Goal: Find specific fact: Find specific fact

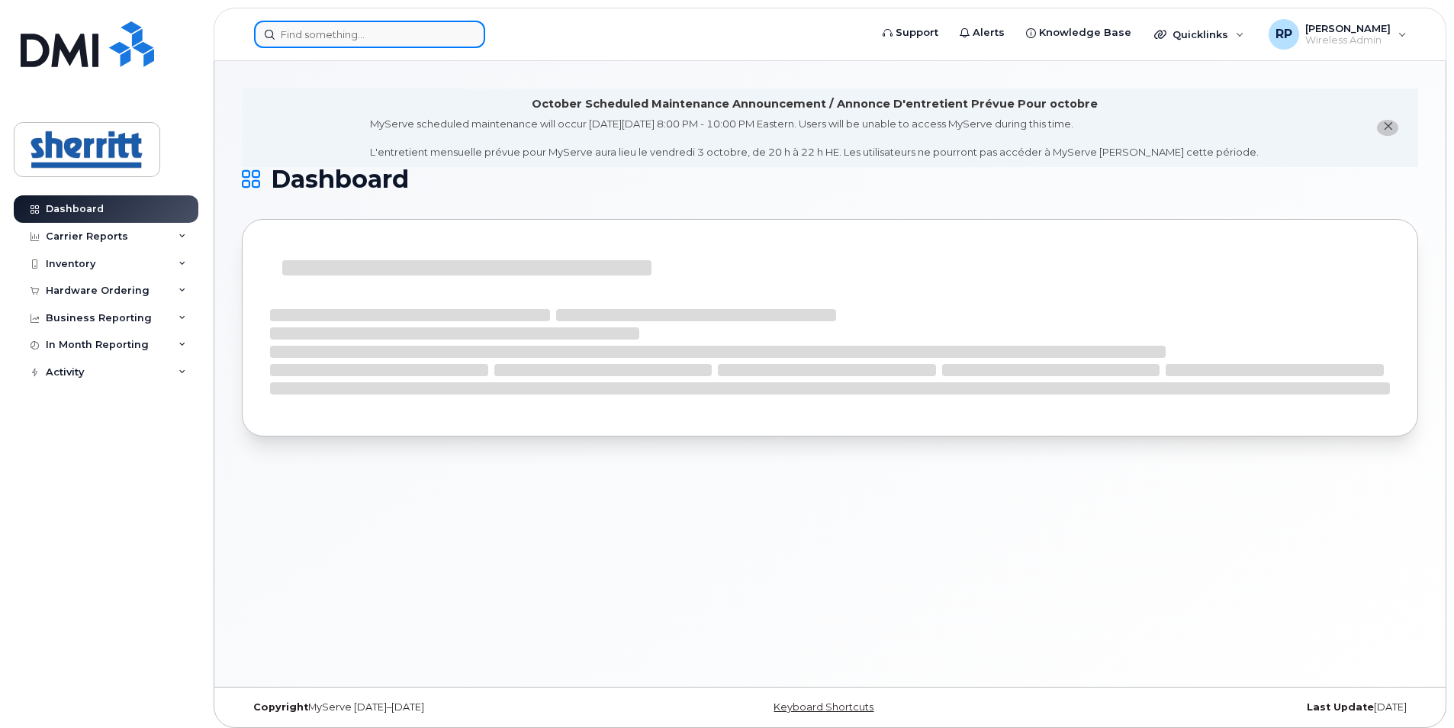
click at [333, 34] on input at bounding box center [369, 34] width 231 height 27
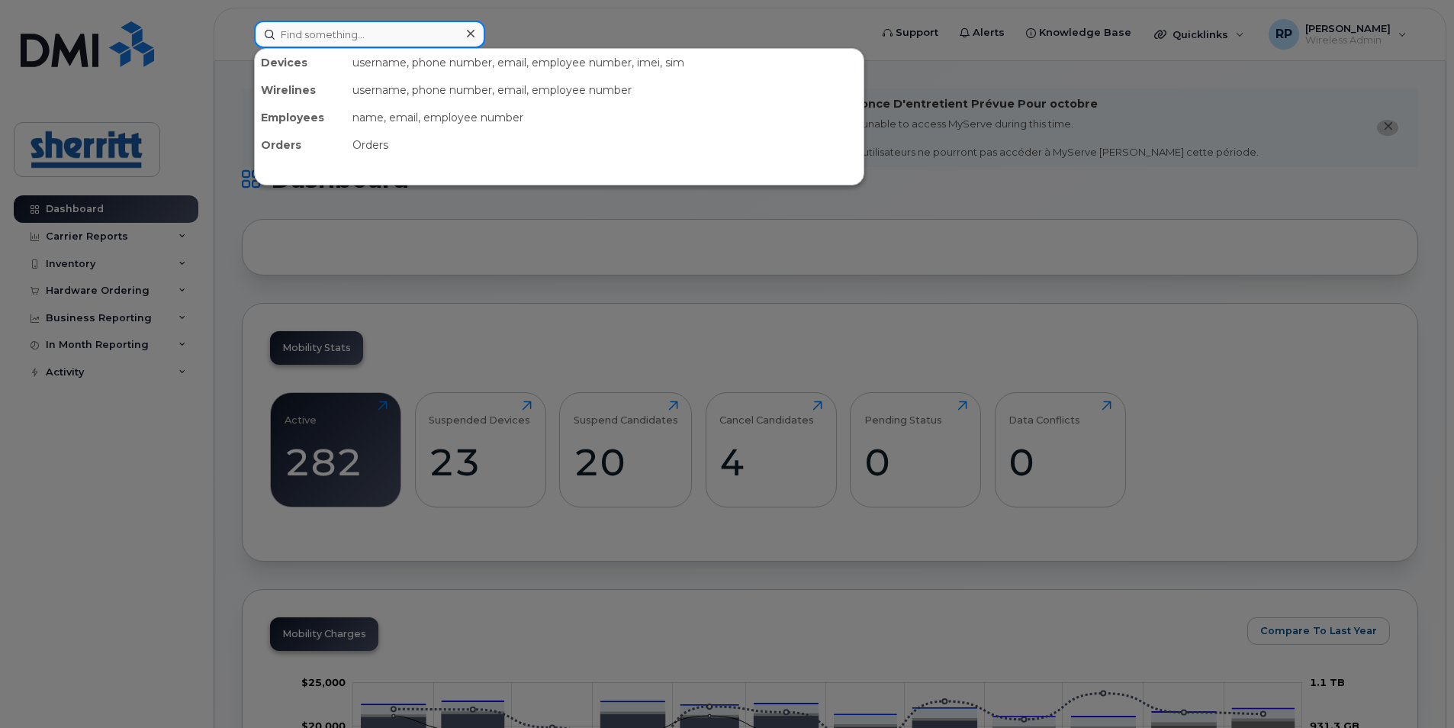
click at [433, 31] on input at bounding box center [369, 34] width 231 height 27
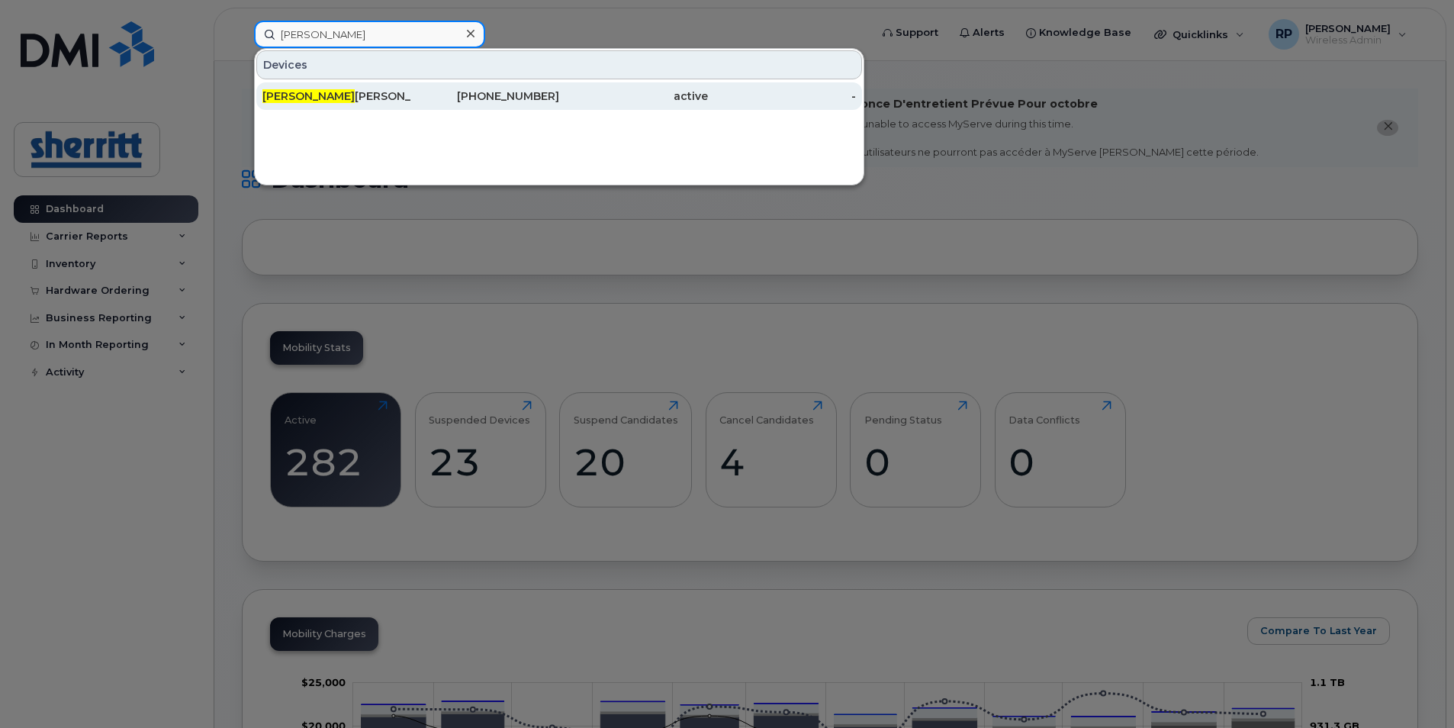
type input "alex"
click at [410, 95] on div "Alex andre Carriere" at bounding box center [336, 95] width 149 height 15
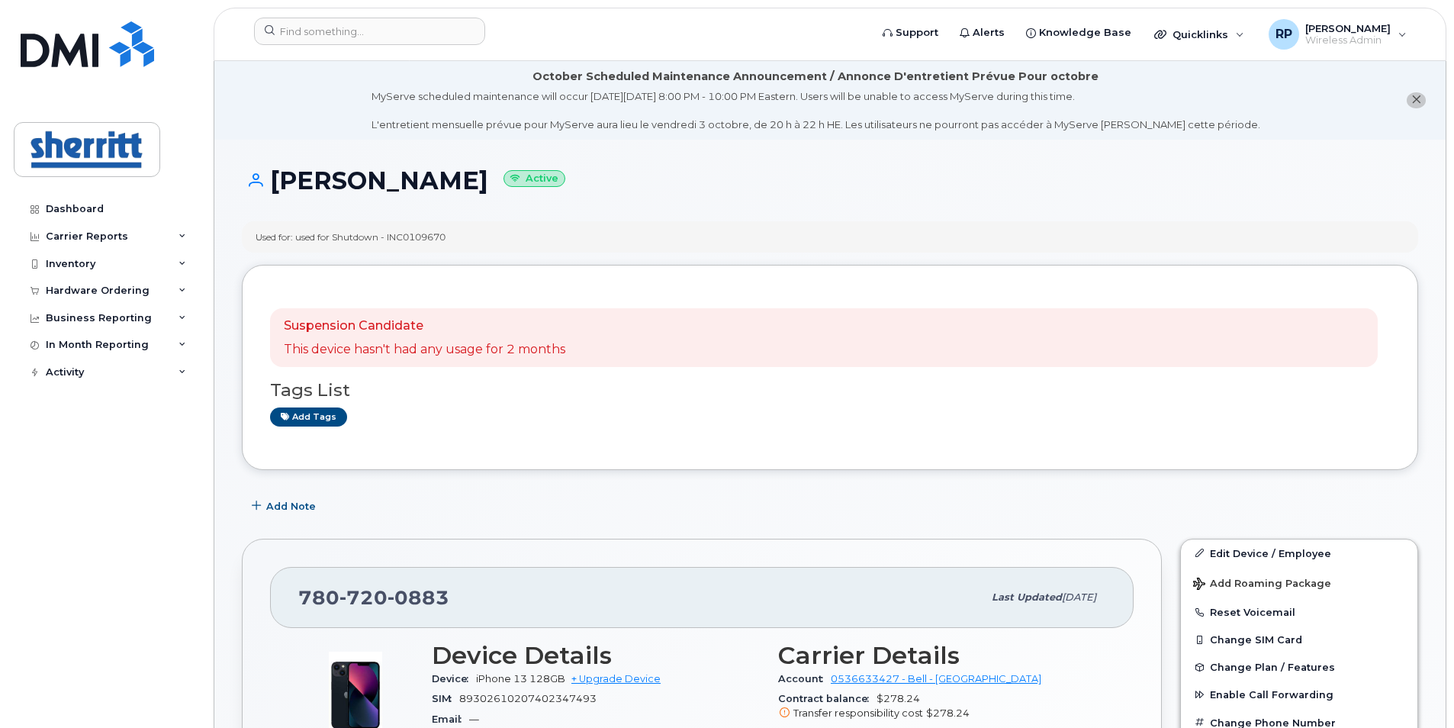
scroll to position [76, 0]
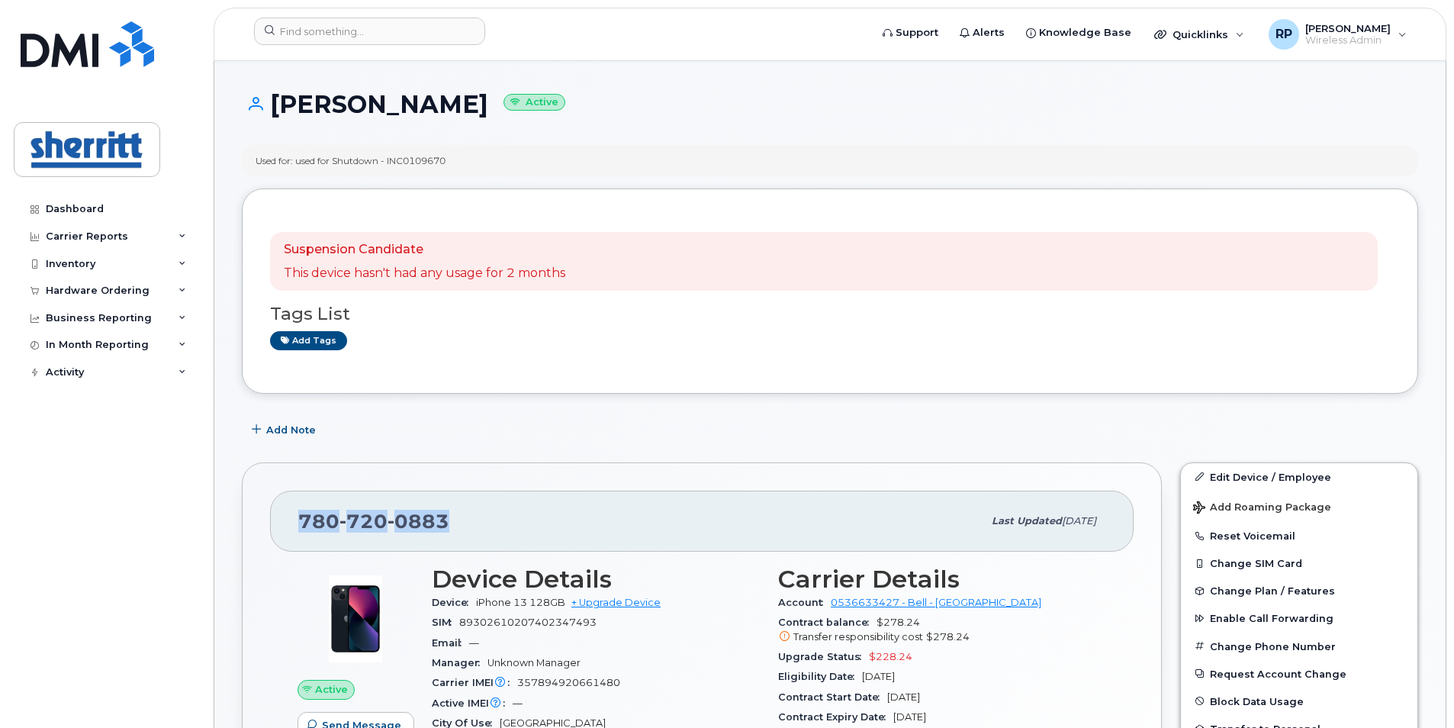
drag, startPoint x: 464, startPoint y: 513, endPoint x: 286, endPoint y: 504, distance: 177.9
click at [286, 504] on div "[PHONE_NUMBER] Last updated [DATE]" at bounding box center [701, 520] width 863 height 61
click at [422, 149] on div "Used for: used for Shutdown - INC0109670" at bounding box center [830, 160] width 1176 height 31
click at [423, 155] on div "Used for: used for Shutdown - INC0109670" at bounding box center [350, 160] width 190 height 13
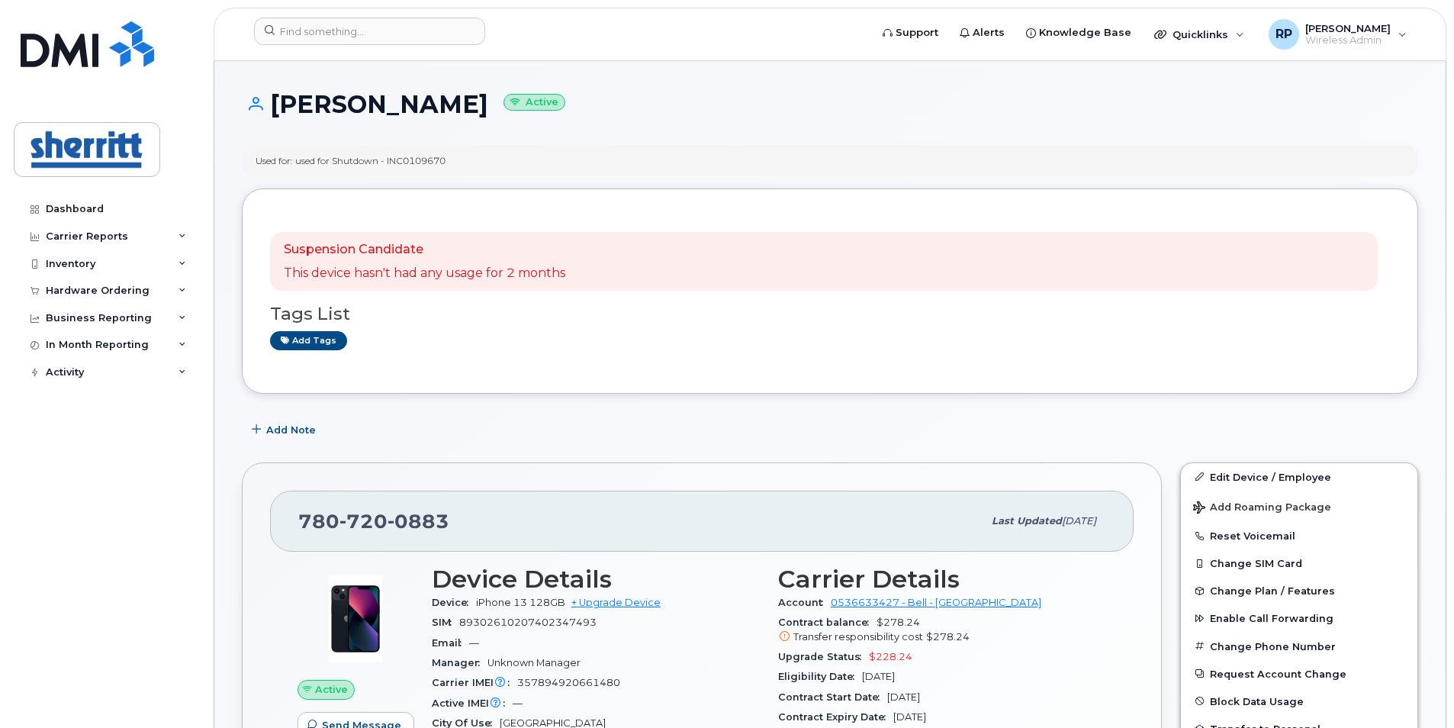
copy div "INC0109670"
